Goal: Information Seeking & Learning: Learn about a topic

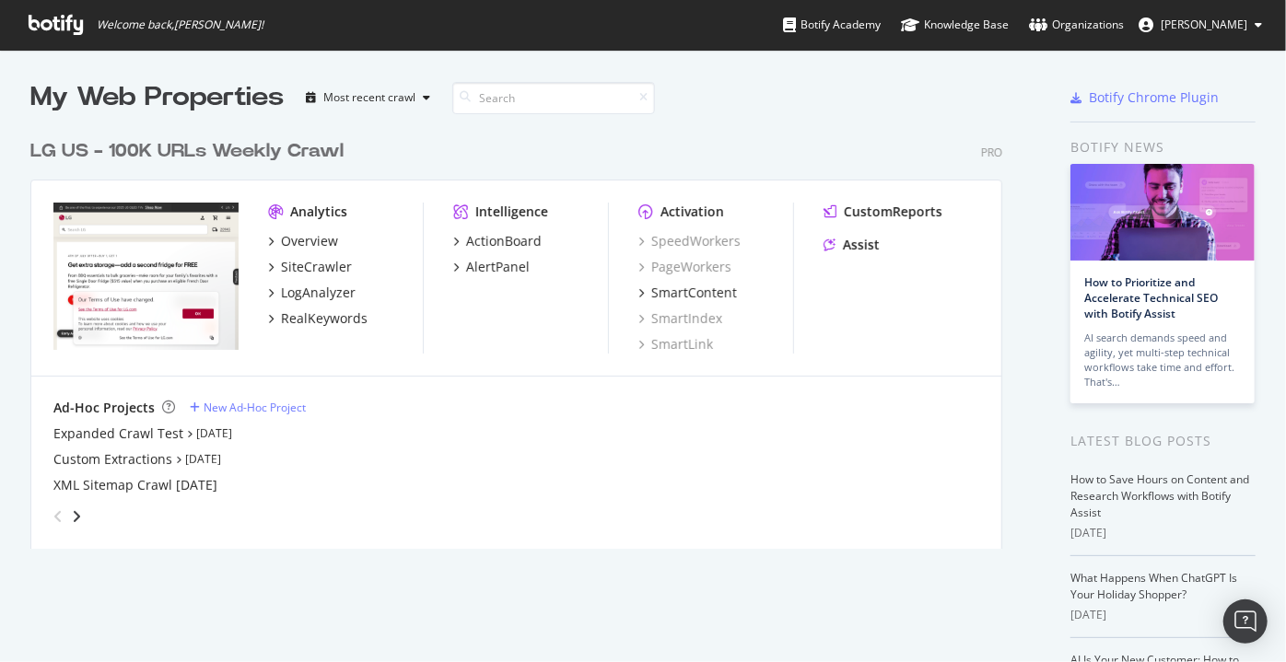
scroll to position [649, 1260]
click at [311, 318] on div "RealKeywords" at bounding box center [324, 318] width 87 height 18
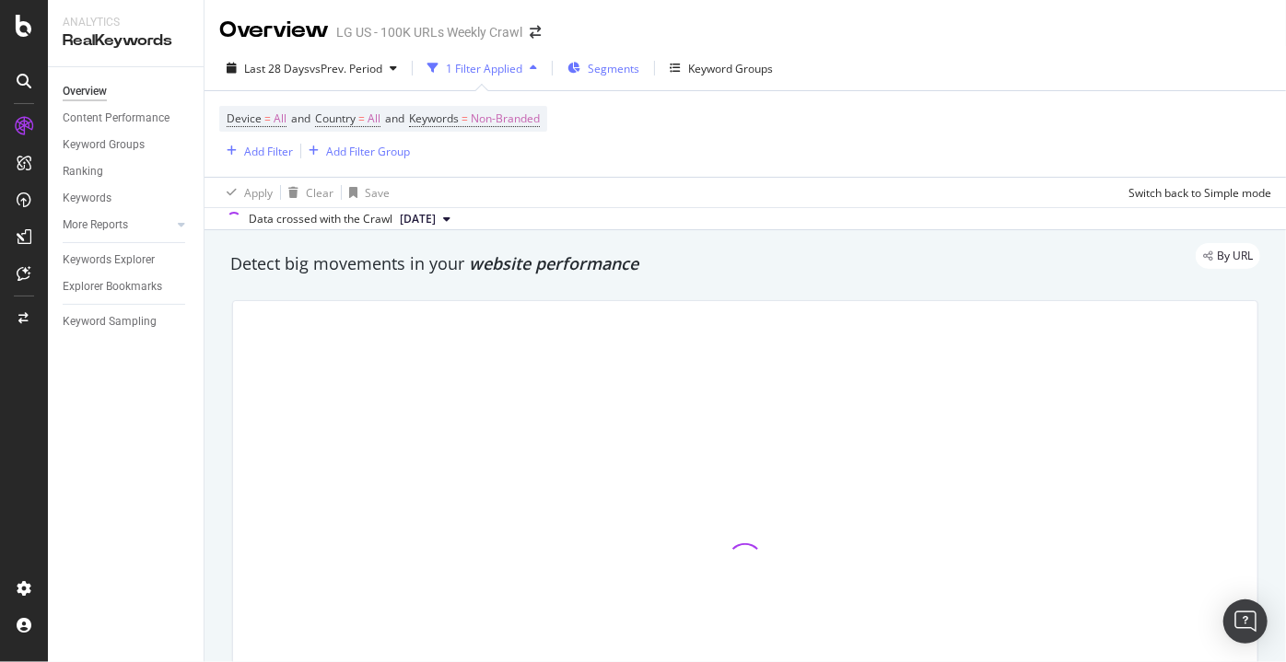
click at [599, 65] on span "Segments" at bounding box center [614, 69] width 52 height 16
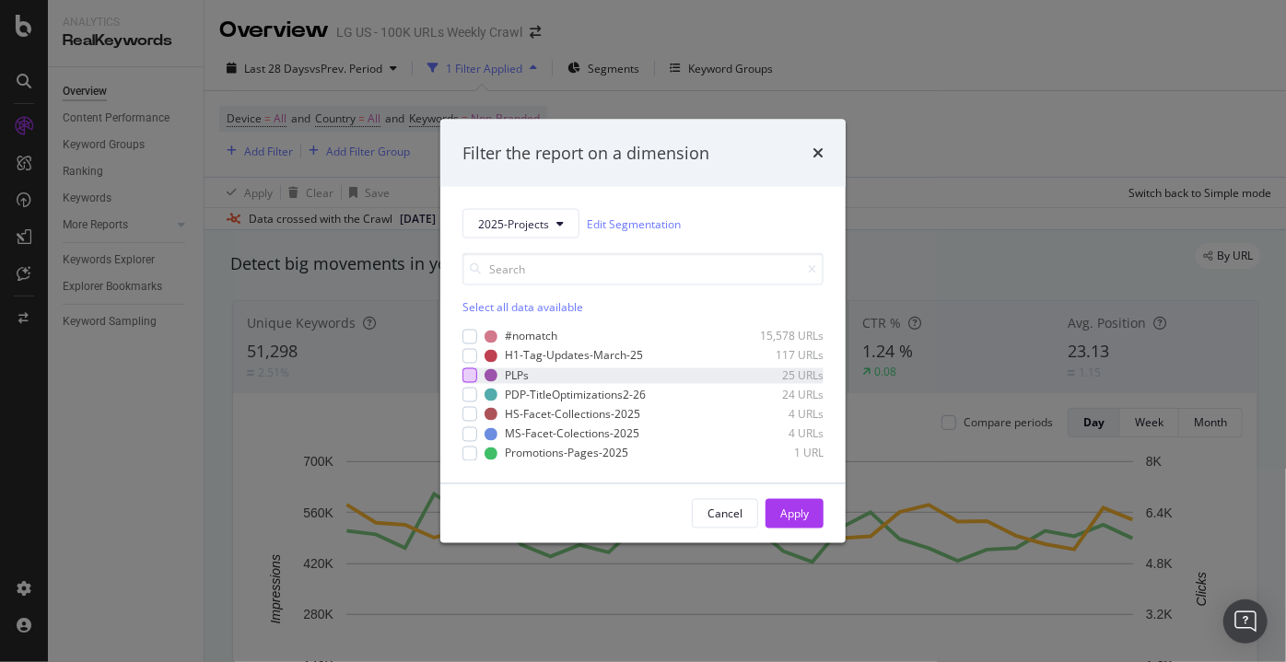
click at [469, 379] on div "modal" at bounding box center [469, 375] width 15 height 15
click at [791, 512] on div "Apply" at bounding box center [794, 514] width 29 height 16
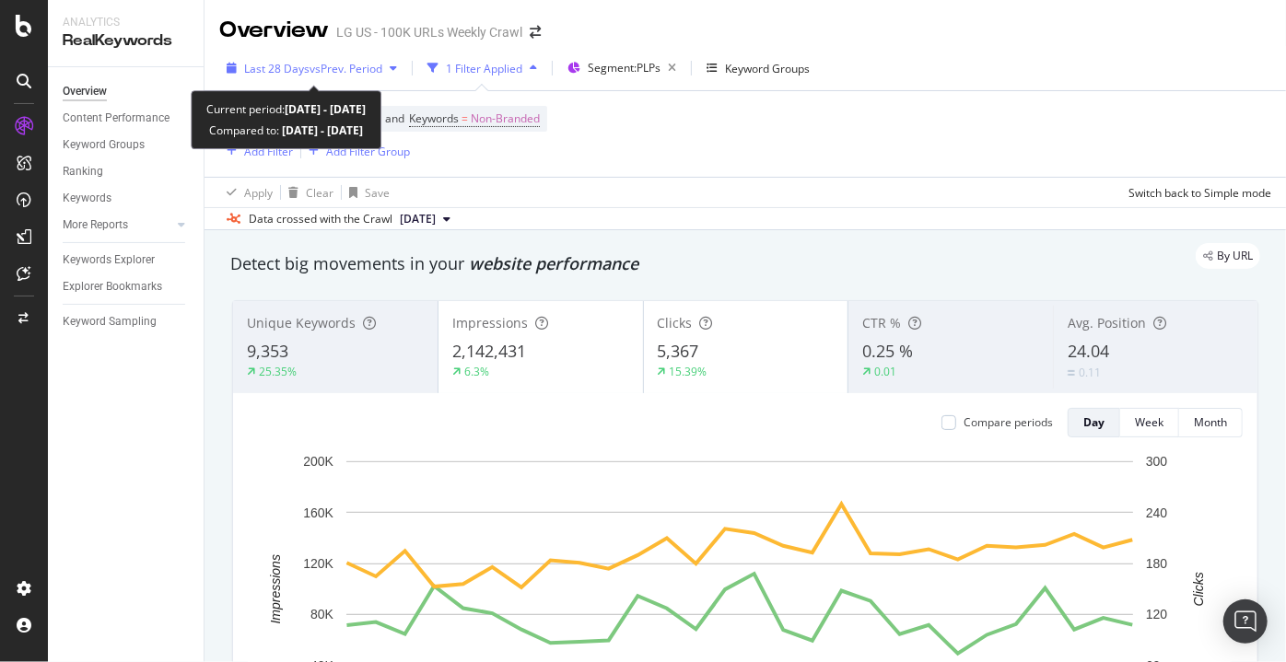
click at [297, 67] on span "Last 28 Days" at bounding box center [276, 69] width 65 height 16
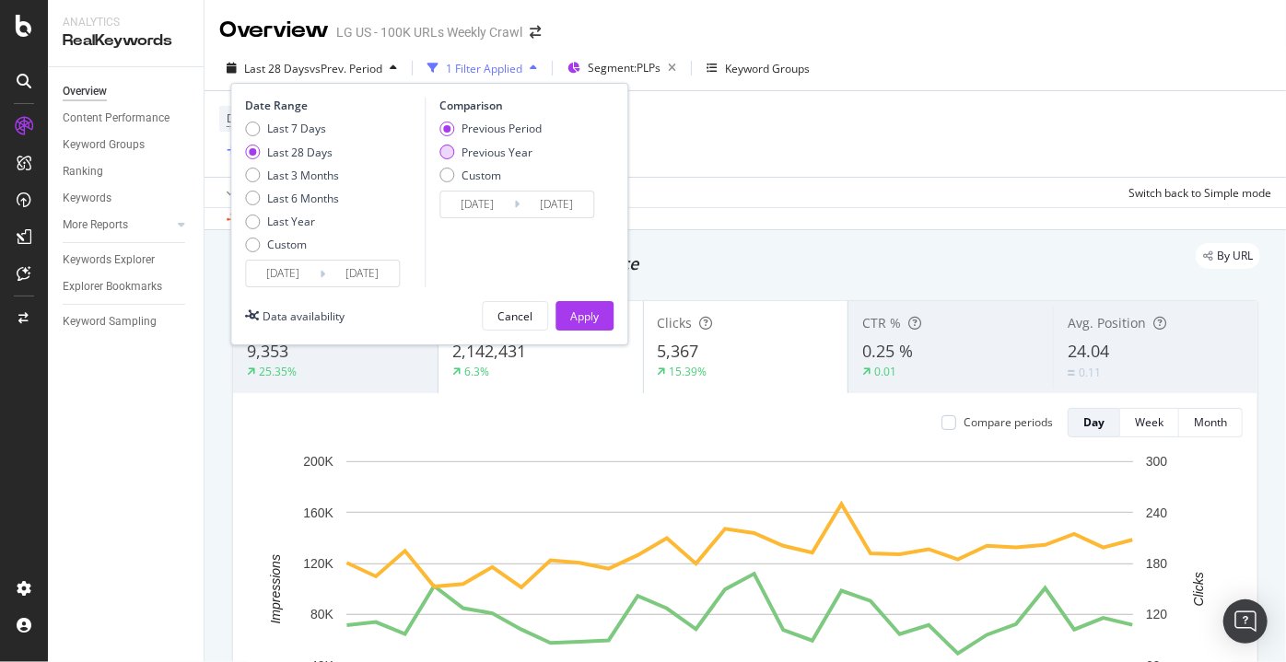
click at [461, 148] on div "Previous Year" at bounding box center [496, 153] width 71 height 16
type input "[DATE]"
click at [587, 312] on div "Apply" at bounding box center [584, 317] width 29 height 16
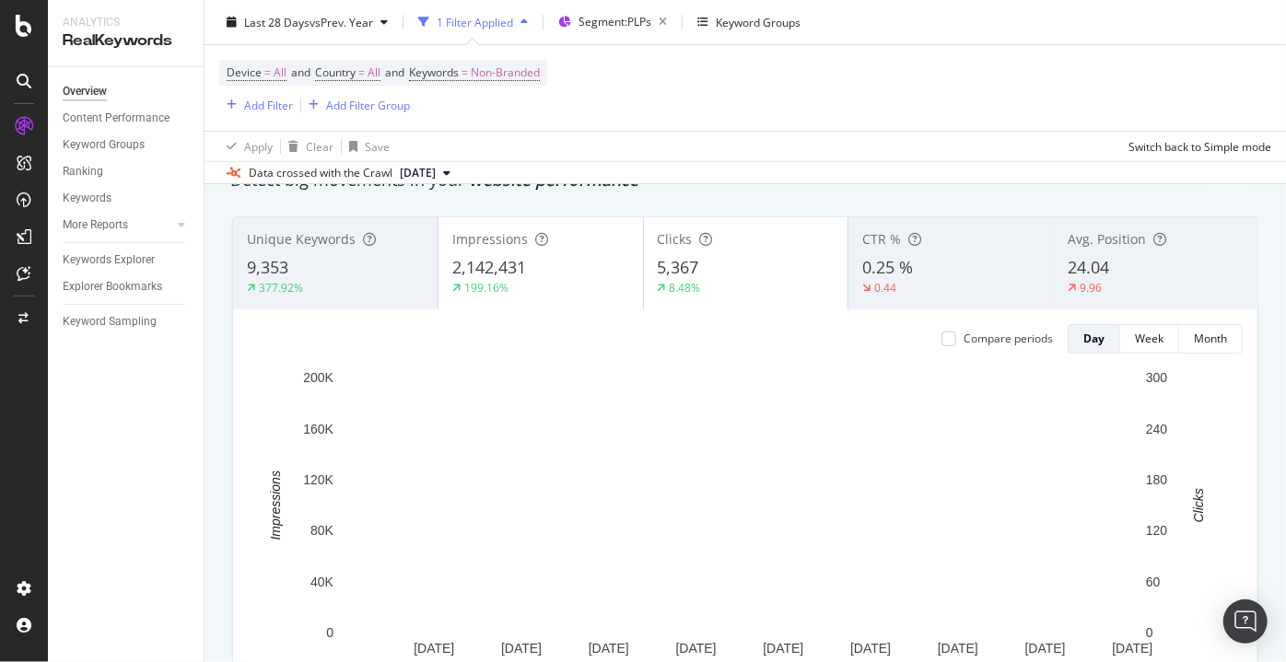
scroll to position [96, 0]
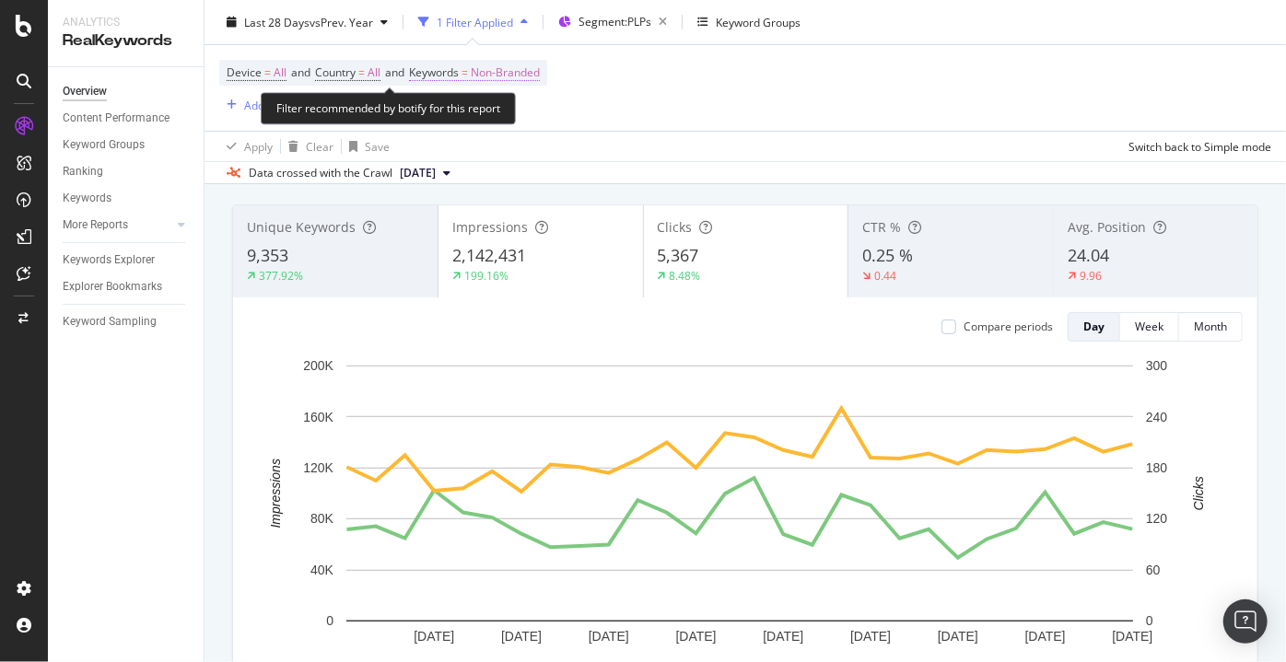
click at [483, 82] on span "Non-Branded" at bounding box center [505, 73] width 69 height 26
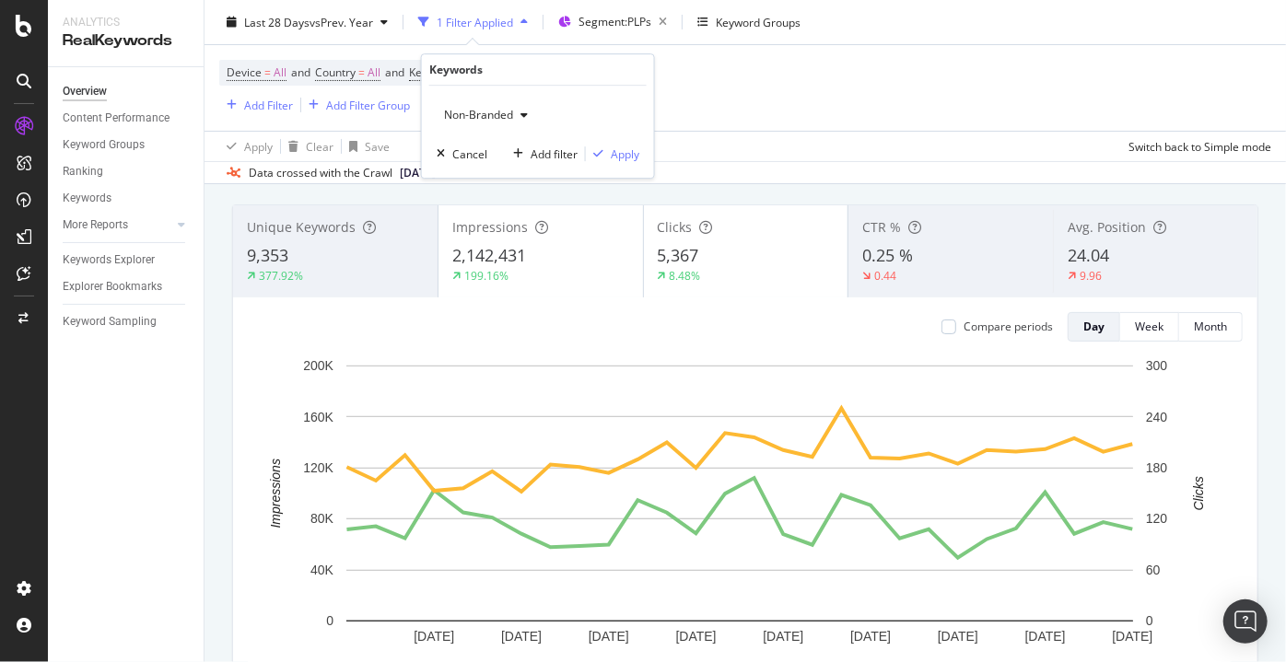
drag, startPoint x: 493, startPoint y: 108, endPoint x: 479, endPoint y: 107, distance: 13.8
click at [479, 107] on span "Non-Branded" at bounding box center [475, 115] width 76 height 16
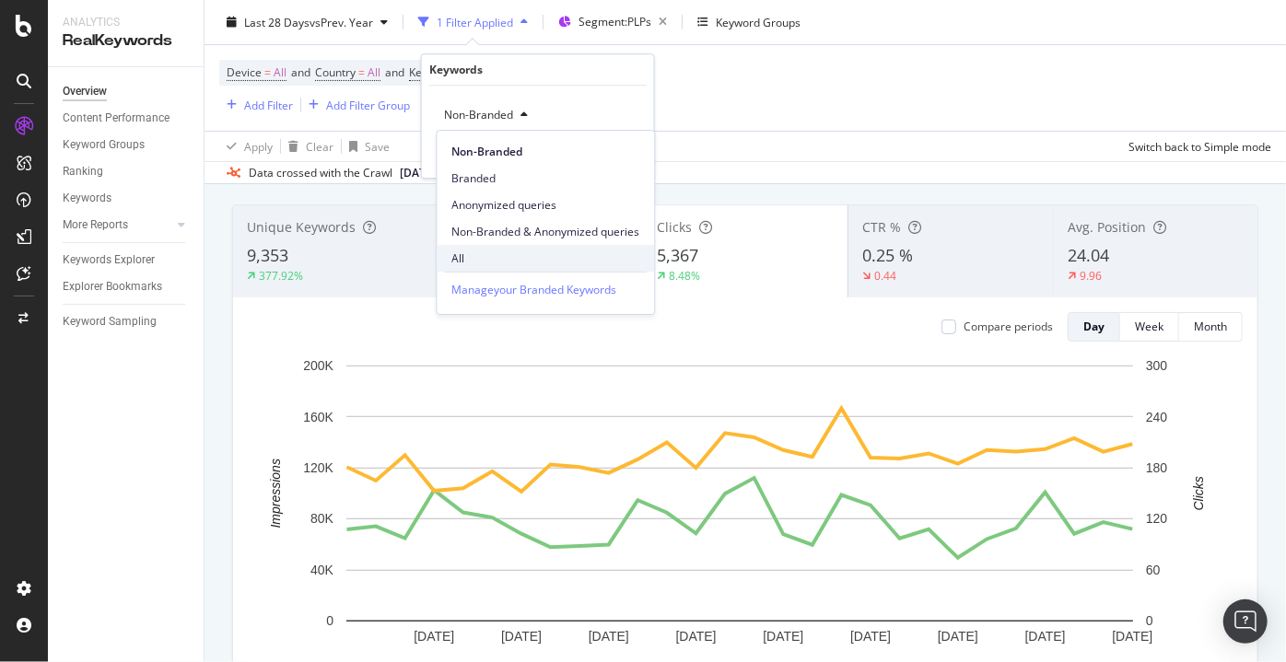
click at [472, 260] on span "All" at bounding box center [545, 259] width 188 height 17
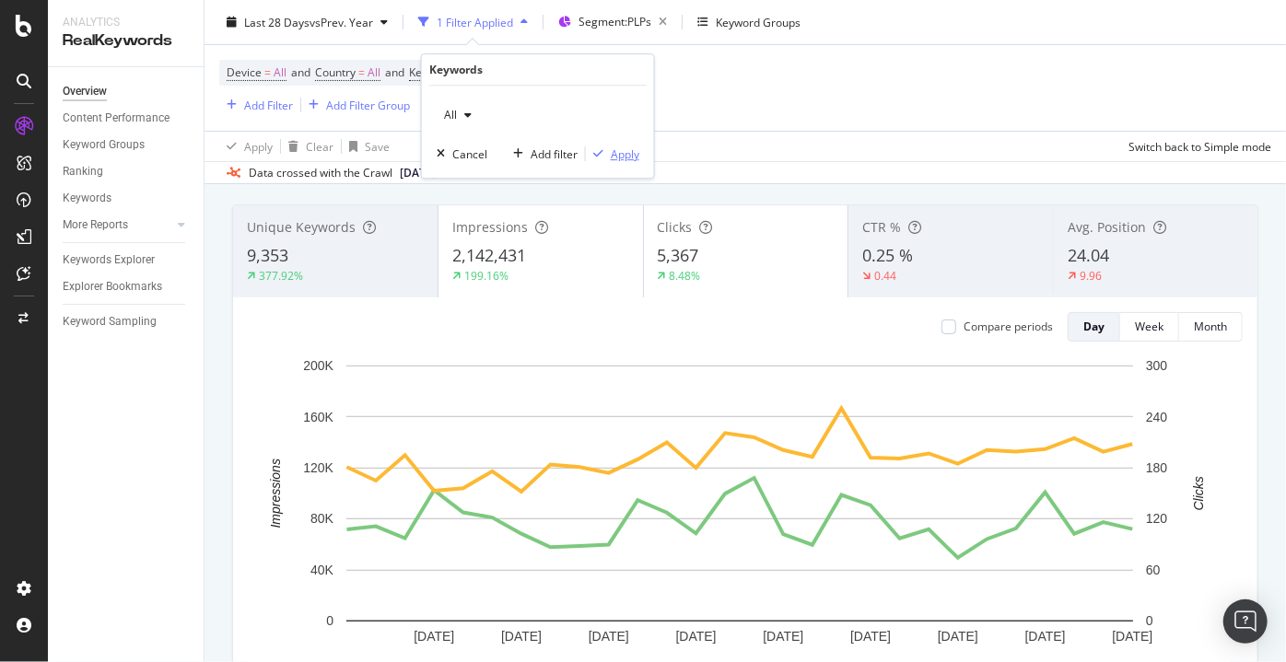
click at [625, 151] on div "Apply" at bounding box center [625, 154] width 29 height 16
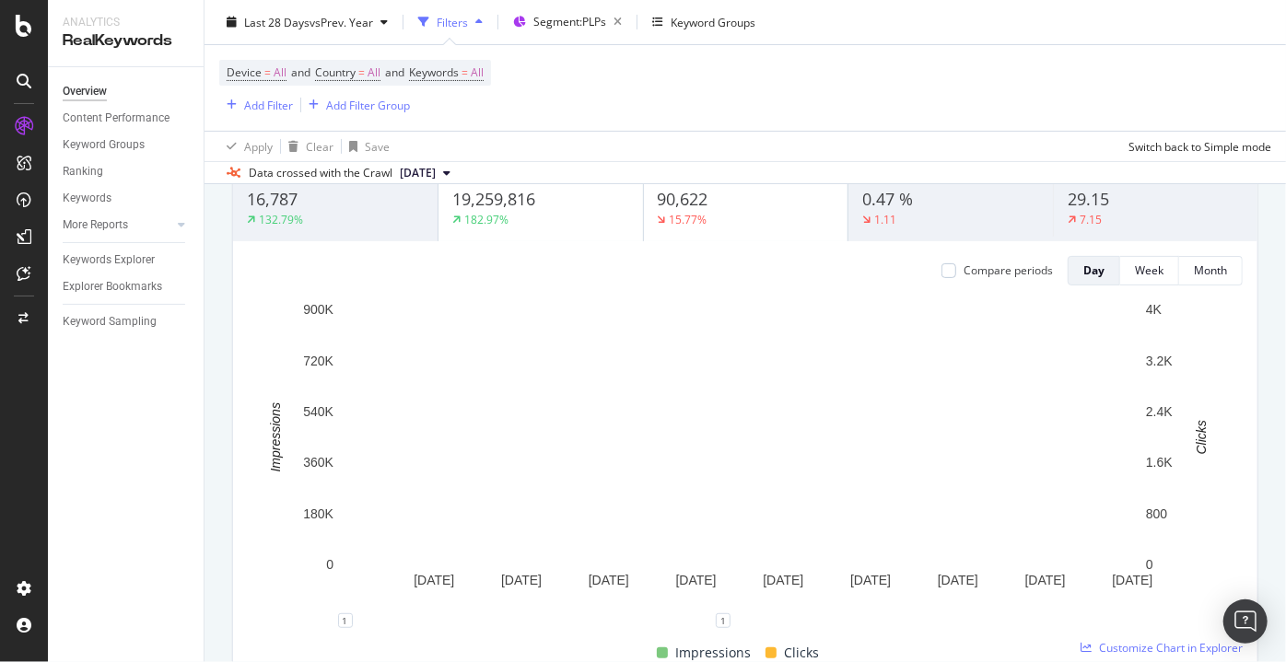
scroll to position [157, 0]
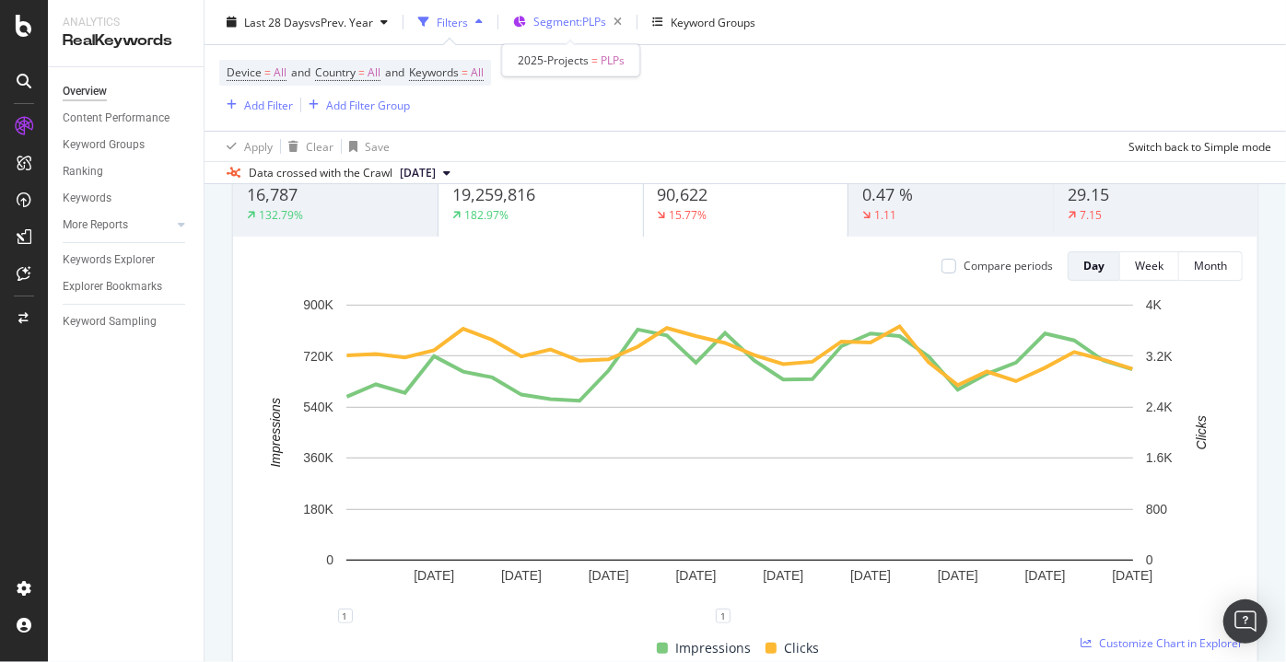
click at [548, 21] on span "Segment: PLPs" at bounding box center [569, 22] width 73 height 16
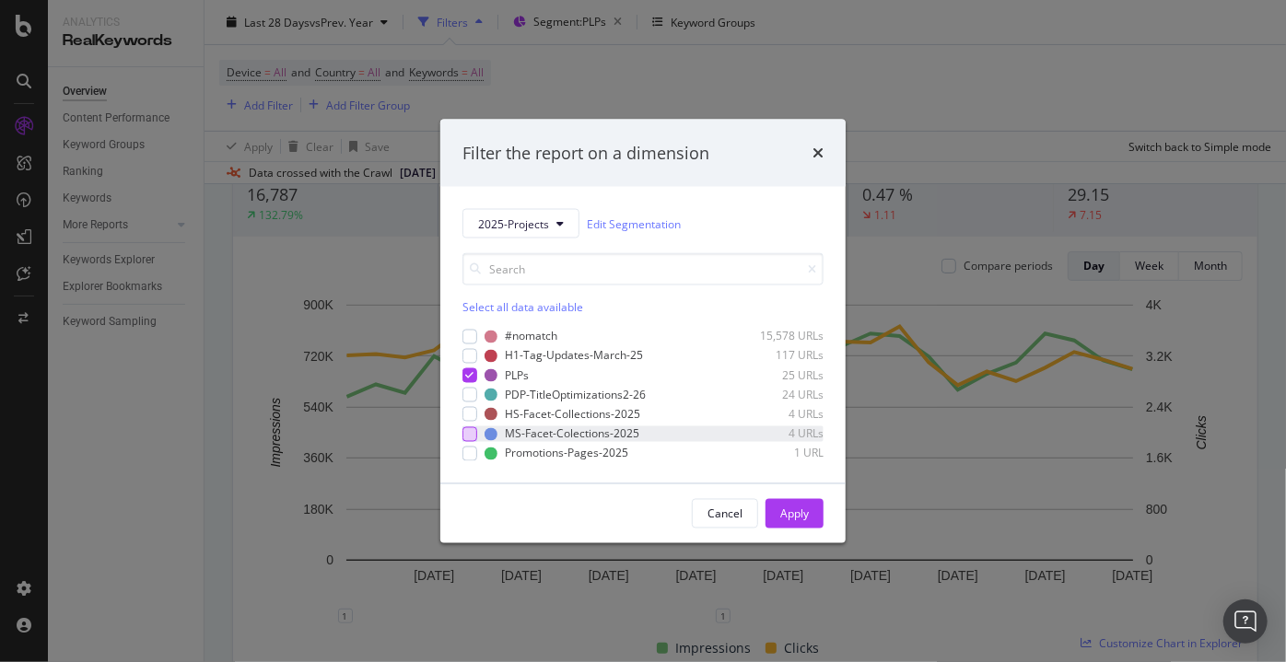
click at [472, 426] on div "modal" at bounding box center [469, 433] width 15 height 15
click at [779, 512] on button "Apply" at bounding box center [794, 513] width 58 height 29
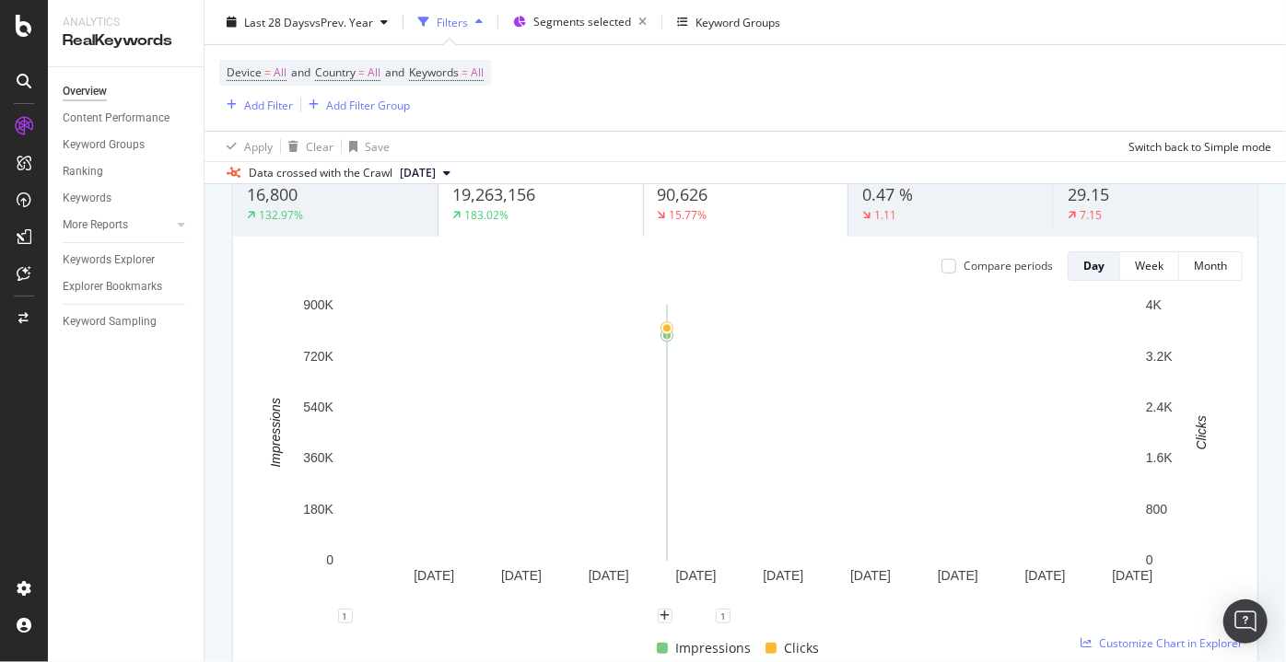
scroll to position [34, 0]
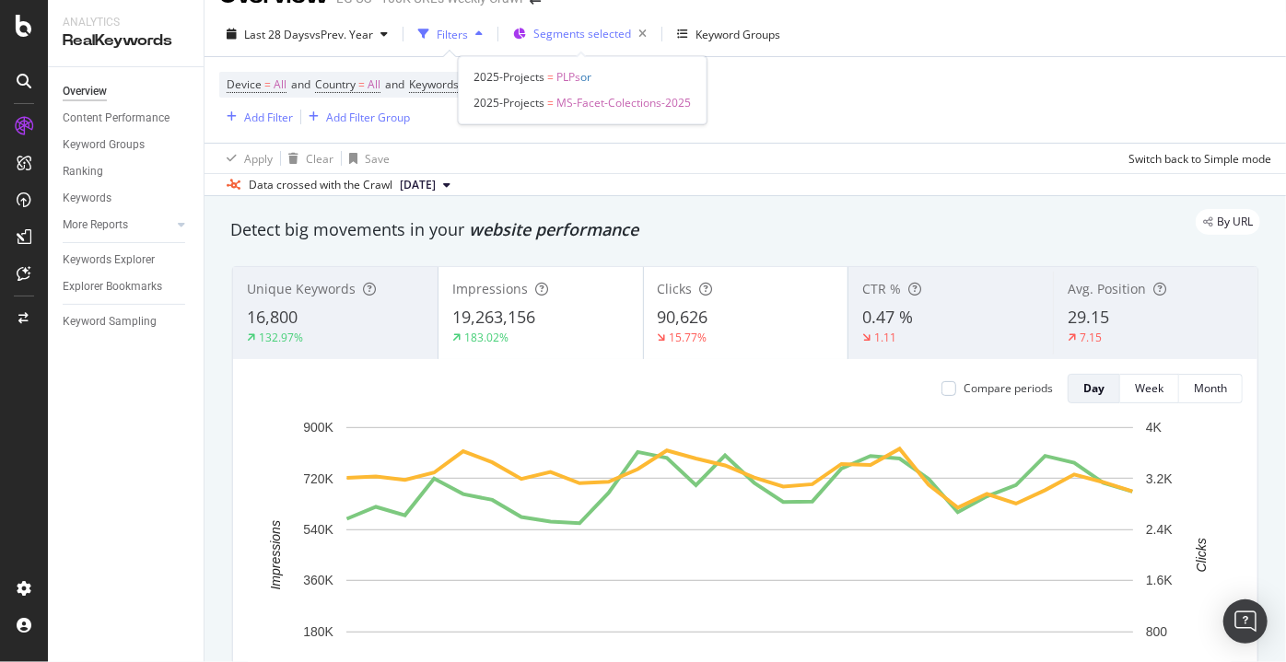
click at [577, 33] on span "Segments selected" at bounding box center [582, 34] width 98 height 16
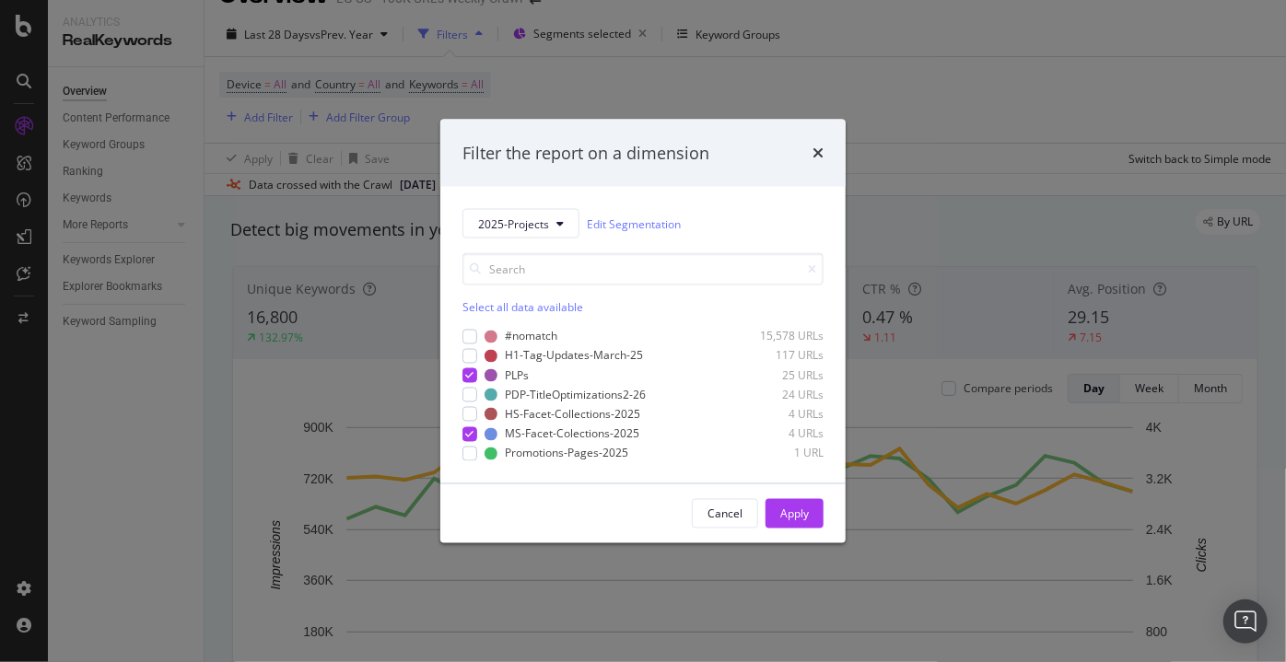
click at [476, 383] on div "#nomatch 15,578 URLs H1-Tag-Updates-March-25 117 URLs PLPs 25 URLs PDP-TitleOpt…" at bounding box center [642, 395] width 361 height 133
click at [476, 379] on div "modal" at bounding box center [469, 375] width 15 height 15
click at [476, 425] on div "#nomatch 15,578 URLs H1-Tag-Updates-March-25 117 URLs PLPs 25 URLs PDP-TitleOpt…" at bounding box center [642, 395] width 361 height 133
click at [469, 432] on icon "modal" at bounding box center [470, 433] width 8 height 9
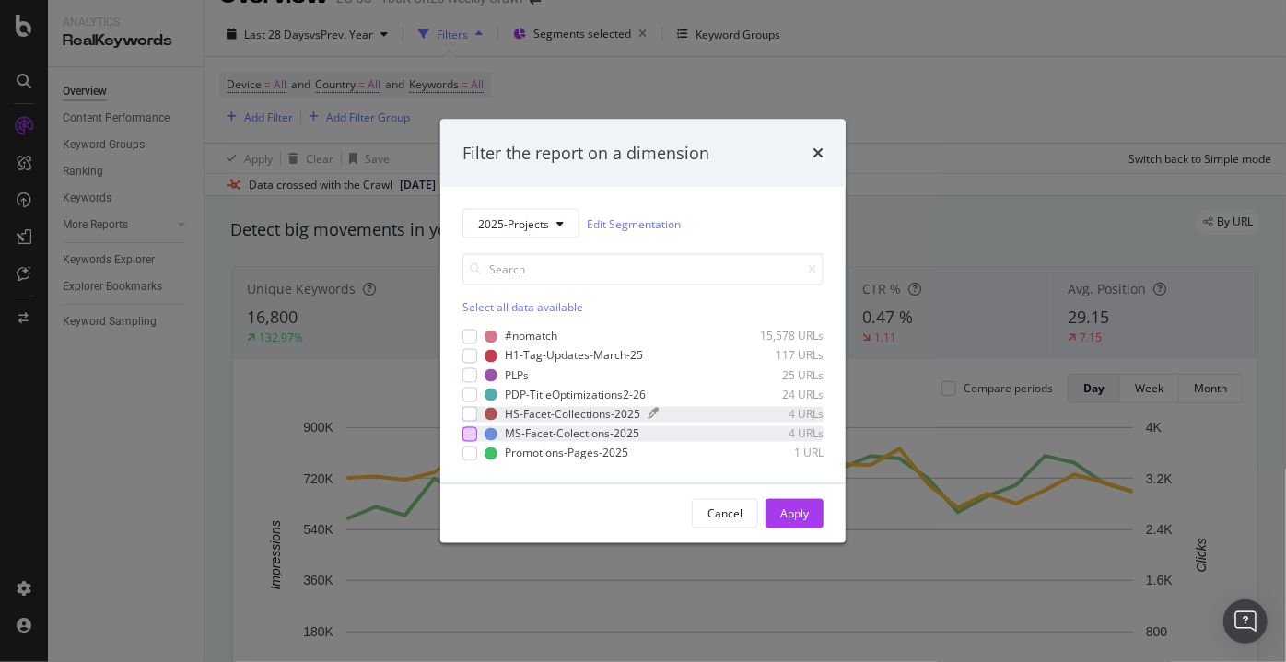
click at [547, 410] on div "HS-Facet-Collections-2025" at bounding box center [572, 414] width 135 height 16
click at [468, 413] on icon "modal" at bounding box center [470, 414] width 8 height 9
click at [486, 415] on div "modal" at bounding box center [490, 414] width 13 height 13
click at [790, 510] on div "Apply" at bounding box center [794, 514] width 29 height 16
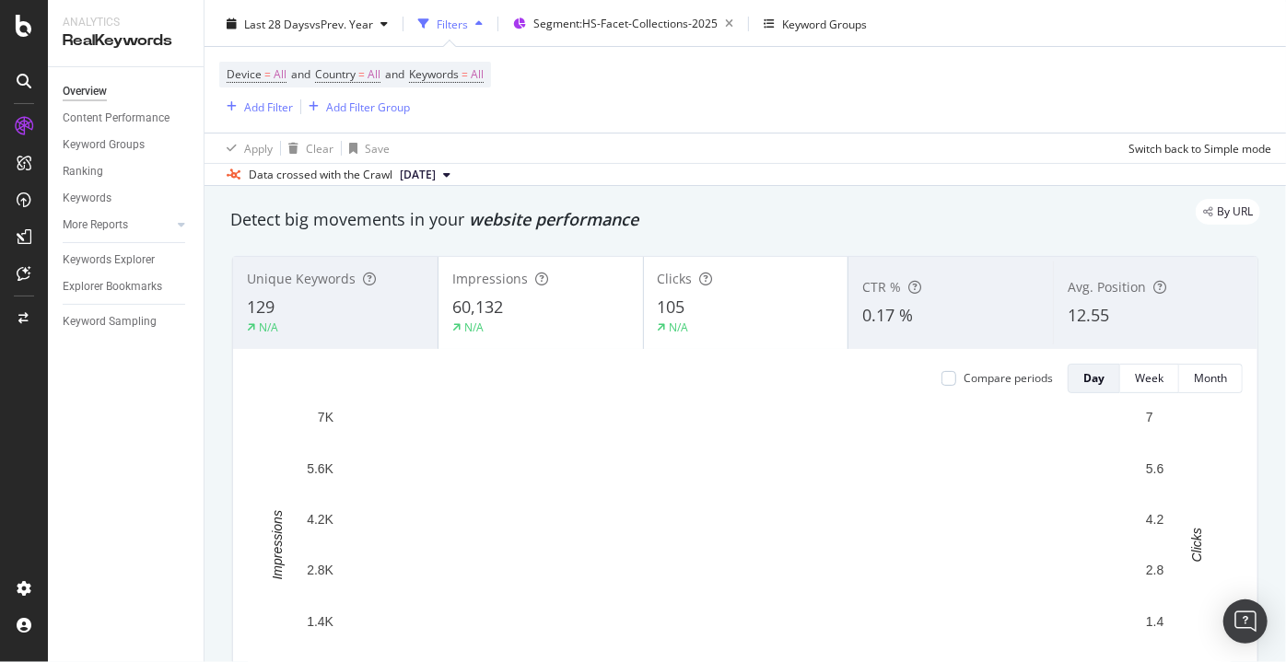
scroll to position [43, 0]
